Goal: Check status: Check status

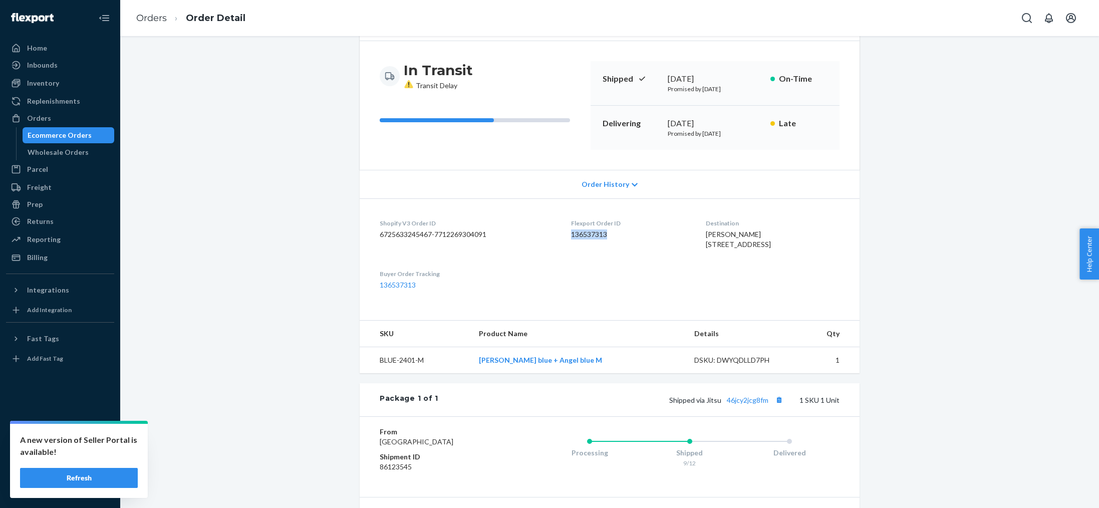
scroll to position [68, 0]
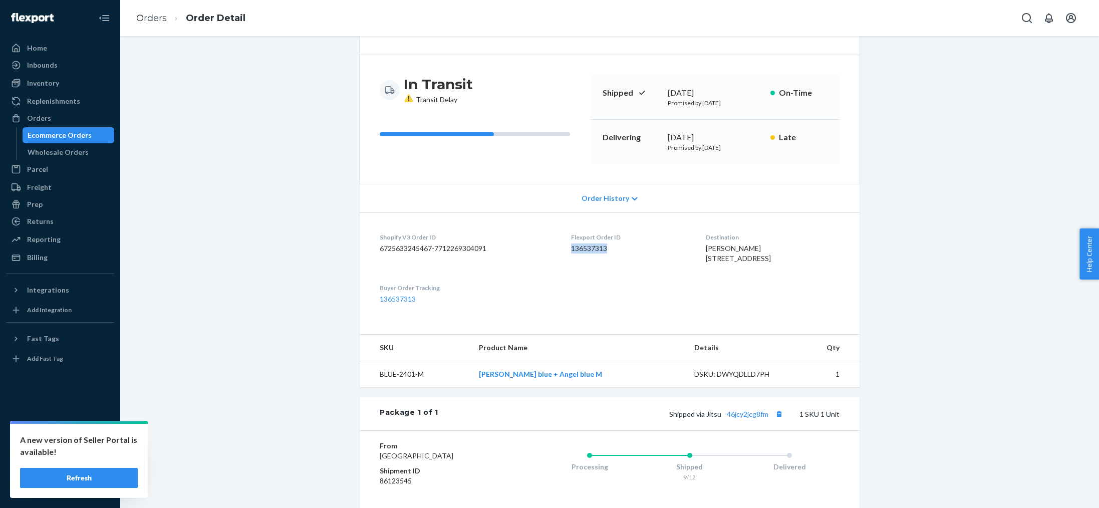
click at [118, 484] on button "Refresh" at bounding box center [79, 478] width 118 height 20
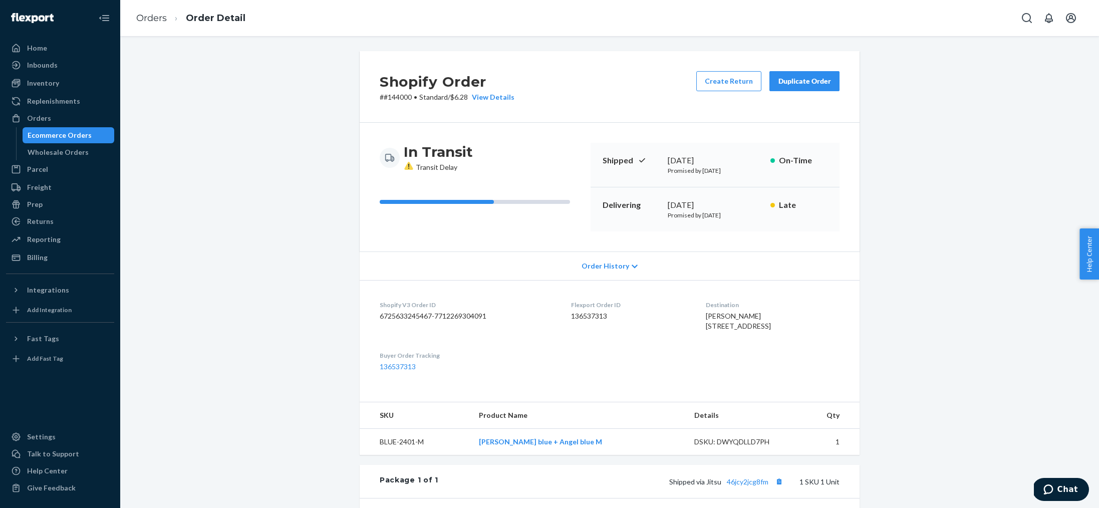
click at [66, 132] on div "Ecommerce Orders" at bounding box center [60, 135] width 64 height 10
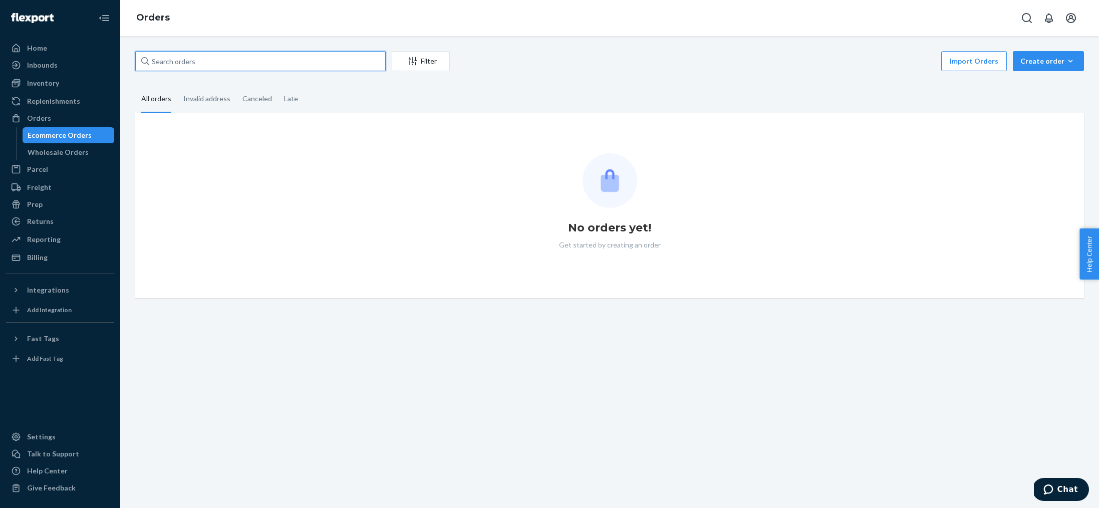
click at [205, 59] on input "text" at bounding box center [260, 61] width 250 height 20
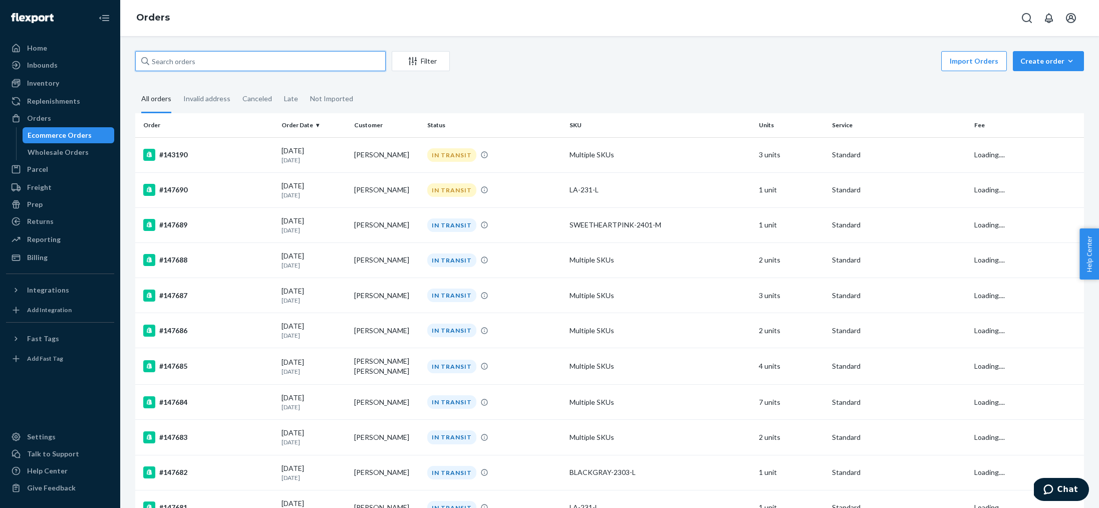
paste input "Lor’ip do sitamet 🌸 C’a elit se doeiu tempor inc — utla’e dol magna aliqu, en a…"
type input "Lor’ip do sitamet 🌸 C’a elit se doeiu tempor inc — utla’e dol magna aliqu, en a…"
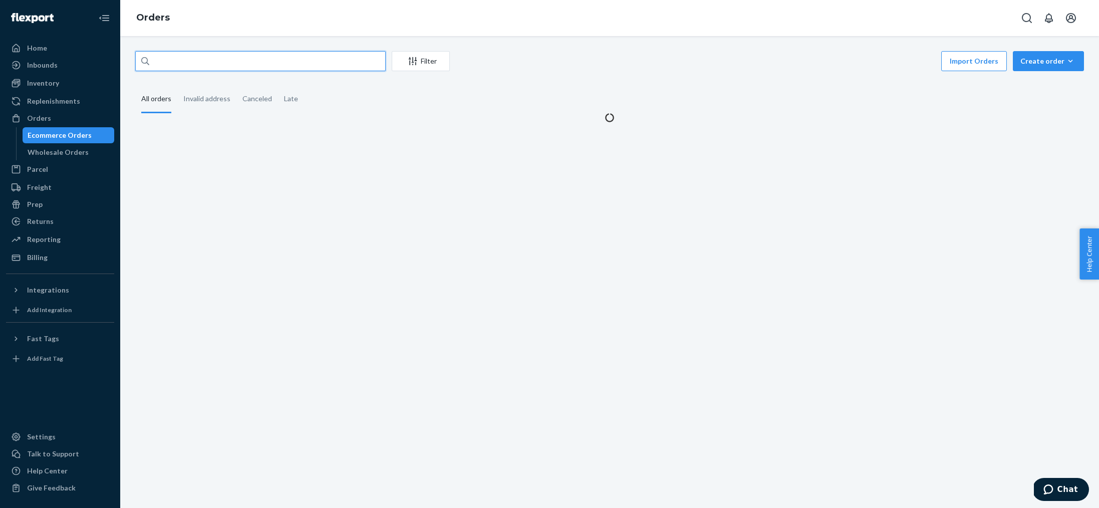
click at [204, 62] on input "text" at bounding box center [260, 61] width 250 height 20
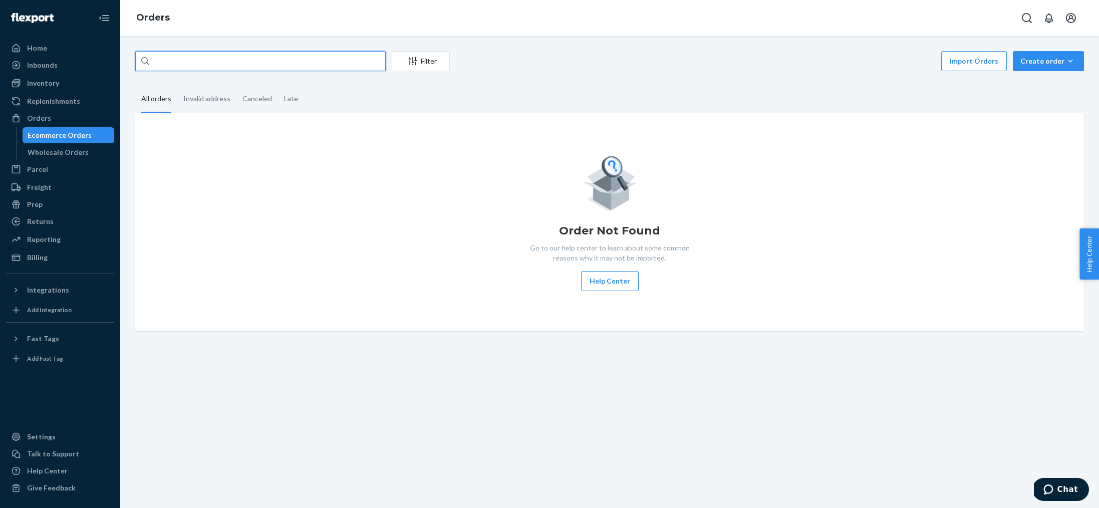
click at [204, 62] on input "text" at bounding box center [260, 61] width 250 height 20
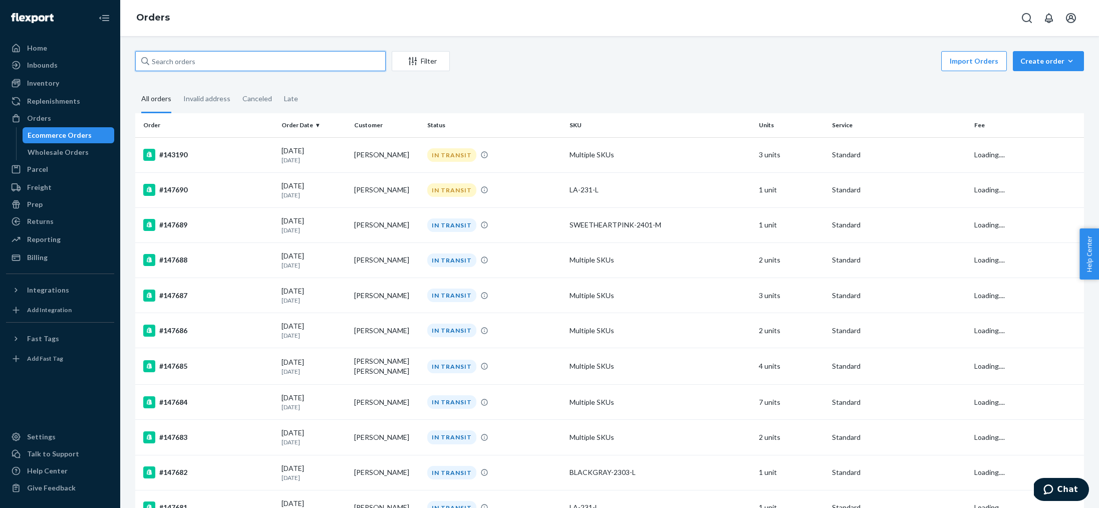
click at [346, 62] on input "text" at bounding box center [260, 61] width 250 height 20
click at [352, 65] on input "text" at bounding box center [260, 61] width 250 height 20
paste input "145240"
type input "145240"
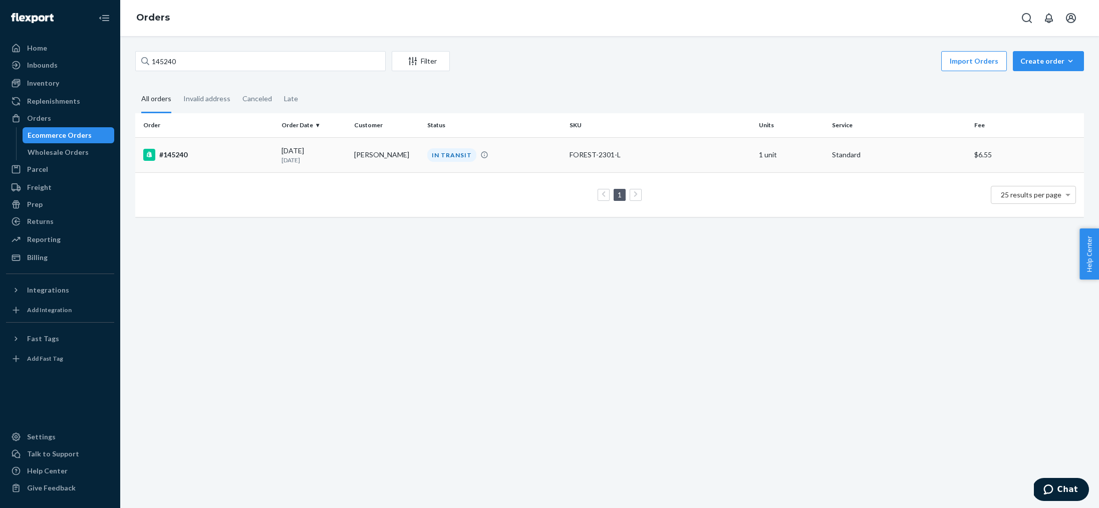
click at [179, 157] on div "#145240" at bounding box center [208, 155] width 130 height 12
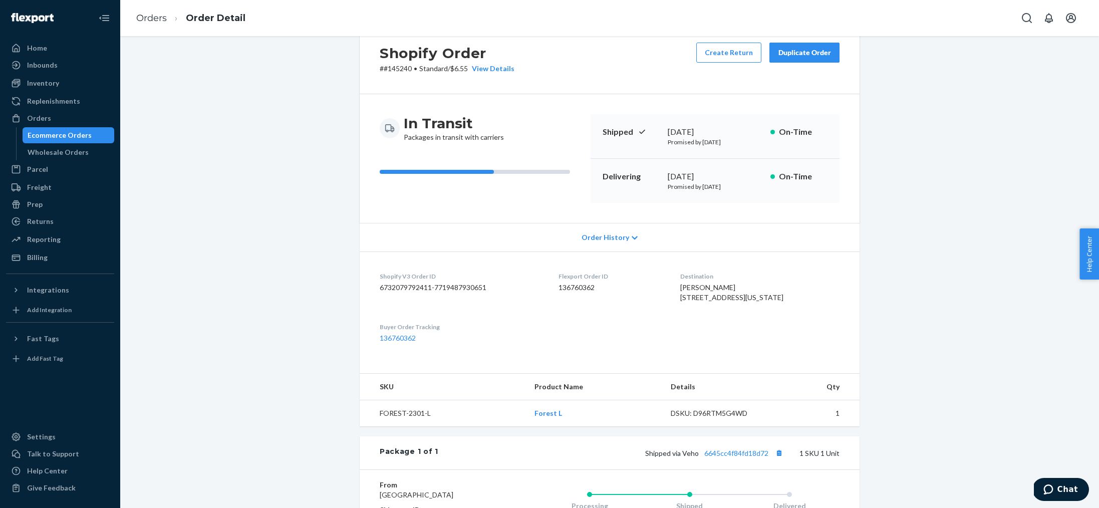
scroll to position [41, 0]
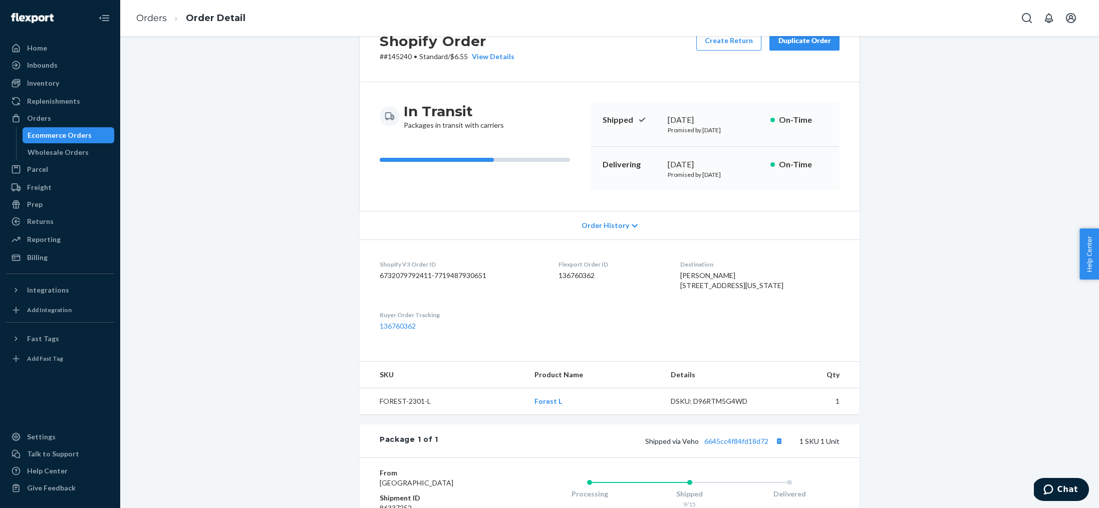
click at [629, 230] on div "Order History" at bounding box center [610, 225] width 500 height 29
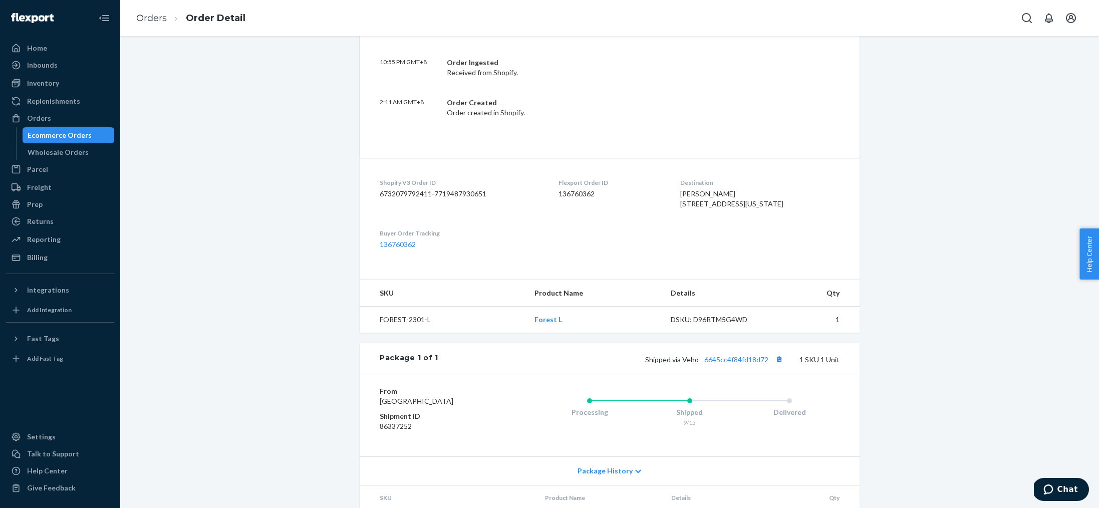
scroll to position [500, 0]
click at [566, 197] on dd "136760362" at bounding box center [611, 192] width 106 height 10
copy dd "136760362"
